Goal: Task Accomplishment & Management: Use online tool/utility

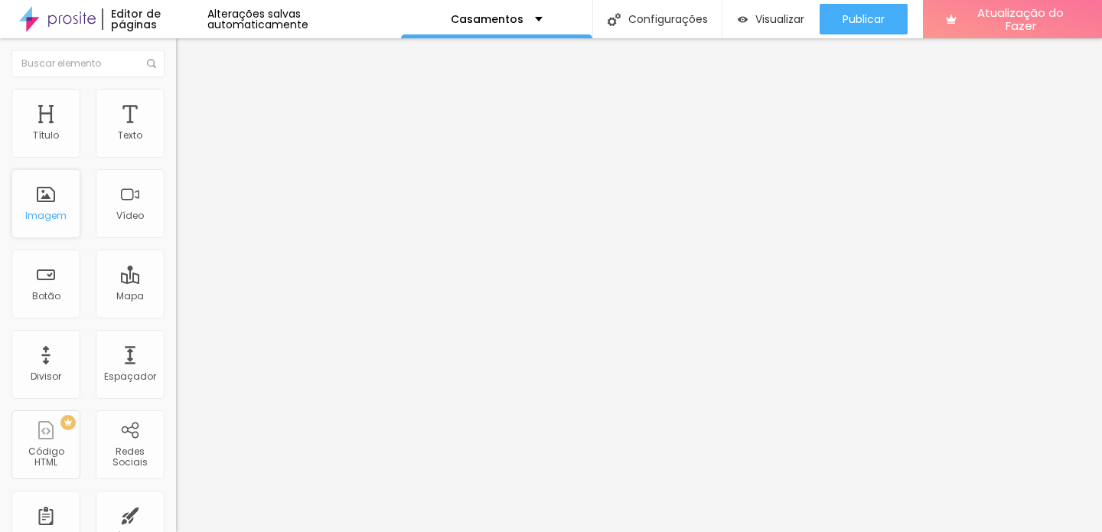
click at [57, 199] on div "Imagem" at bounding box center [45, 203] width 69 height 69
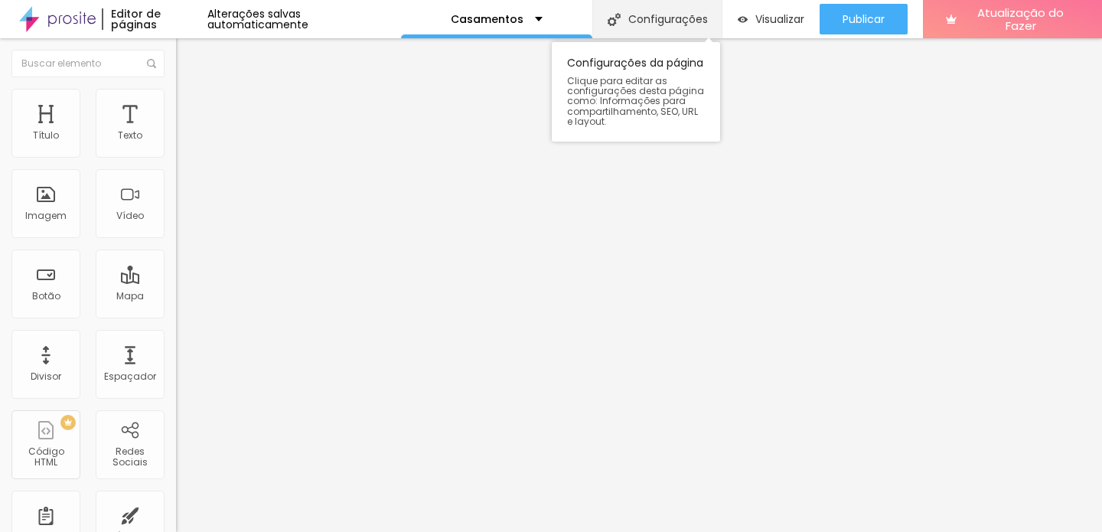
click at [654, 24] on font "Configurações" at bounding box center [668, 18] width 80 height 15
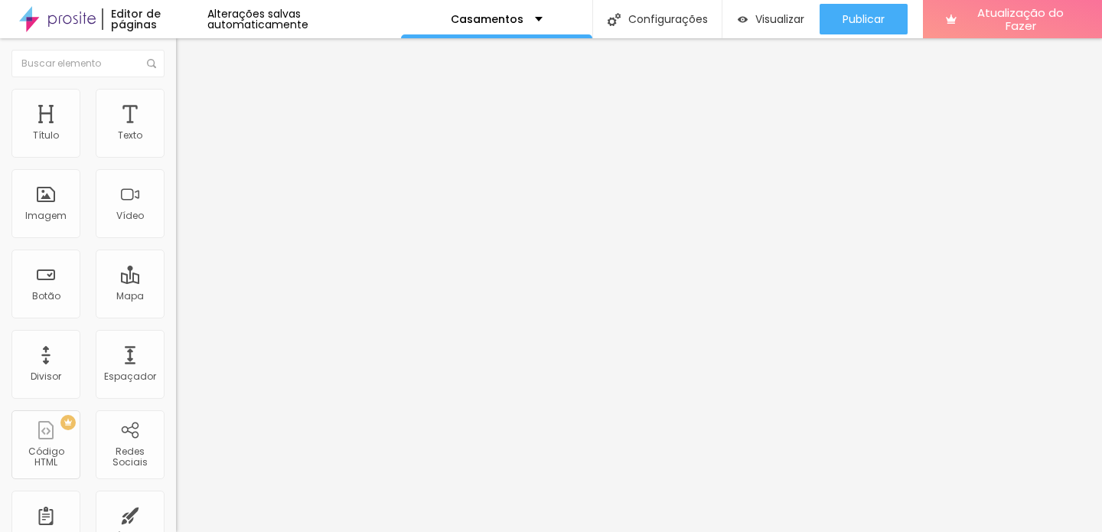
click at [774, 27] on div "Visualizar" at bounding box center [771, 19] width 67 height 31
